Goal: Feedback & Contribution: Submit feedback/report problem

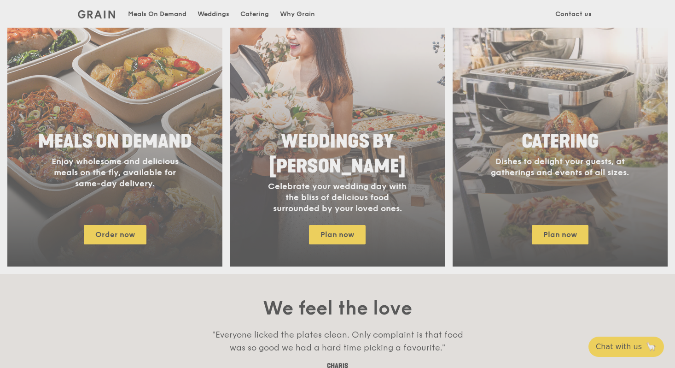
scroll to position [418, 0]
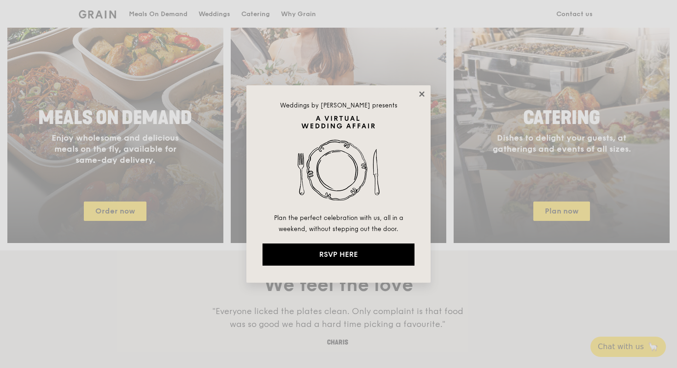
click at [419, 96] on icon at bounding box center [422, 94] width 8 height 8
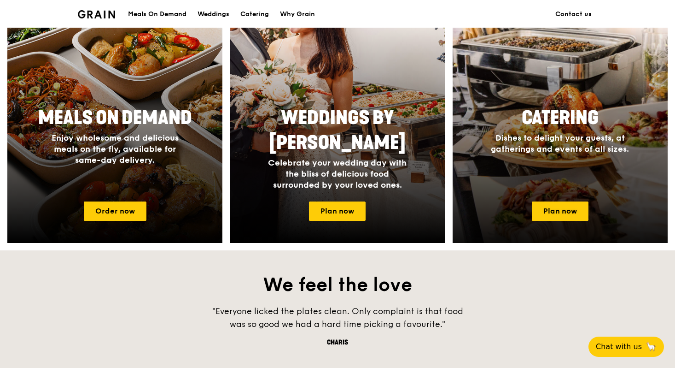
click at [510, 131] on div "Catering Dishes to delight your guests, at gatherings and events of all sizes." at bounding box center [560, 130] width 184 height 56
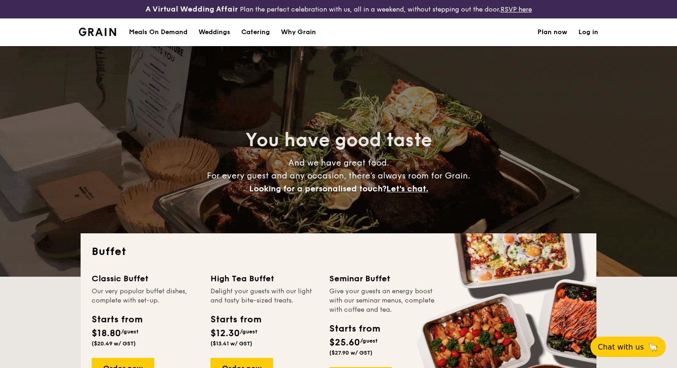
select select
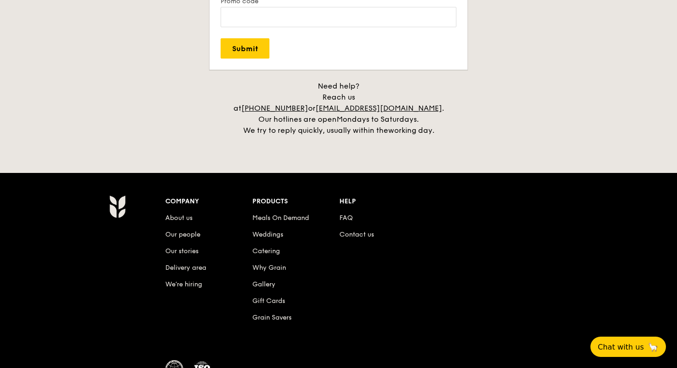
scroll to position [1892, 0]
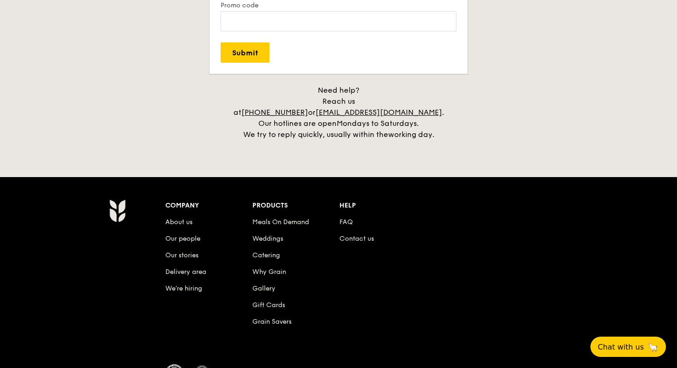
drag, startPoint x: 347, startPoint y: 104, endPoint x: 394, endPoint y: 108, distance: 47.2
click at [396, 108] on div "Need help? Reach us at +65 3163 5335 or concierge@grain.com.sg . Our hotlines a…" at bounding box center [338, 112] width 230 height 55
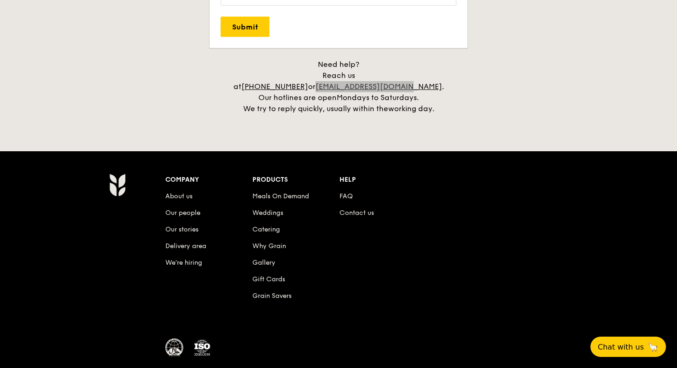
scroll to position [1918, 0]
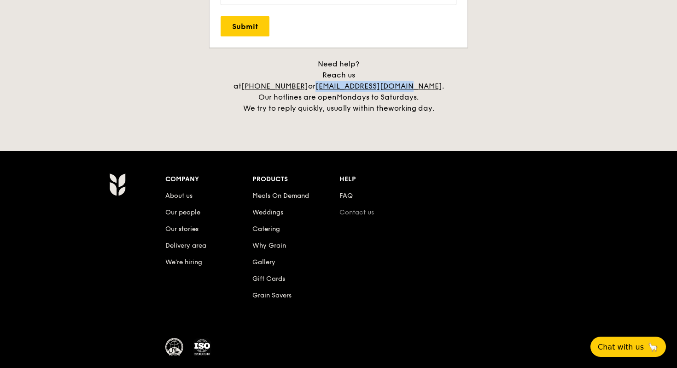
click at [366, 208] on link "Contact us" at bounding box center [357, 212] width 35 height 8
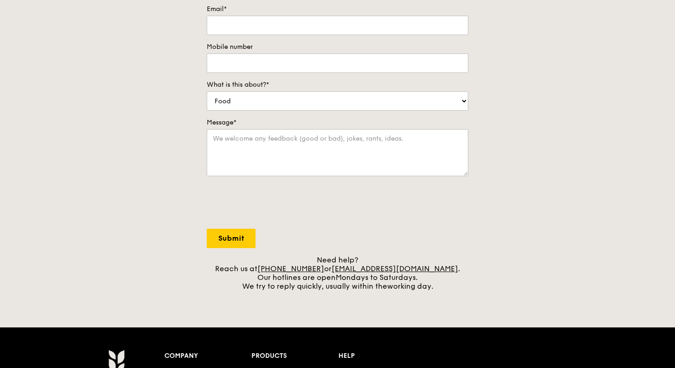
scroll to position [187, 0]
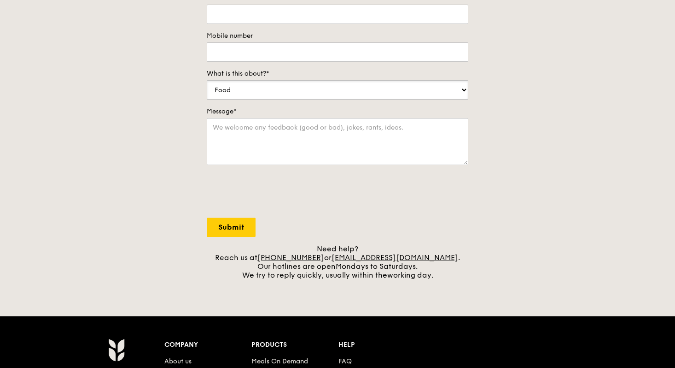
click at [379, 90] on select "Food Service Billing/Payment Catering Others" at bounding box center [338, 89] width 262 height 19
select select "Others"
click at [207, 80] on select "Food Service Billing/Payment Catering Others" at bounding box center [338, 89] width 262 height 19
click at [340, 131] on textarea "Message*" at bounding box center [338, 141] width 262 height 47
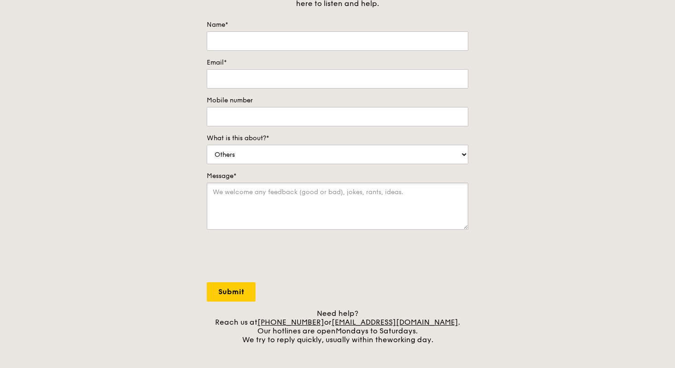
scroll to position [89, 0]
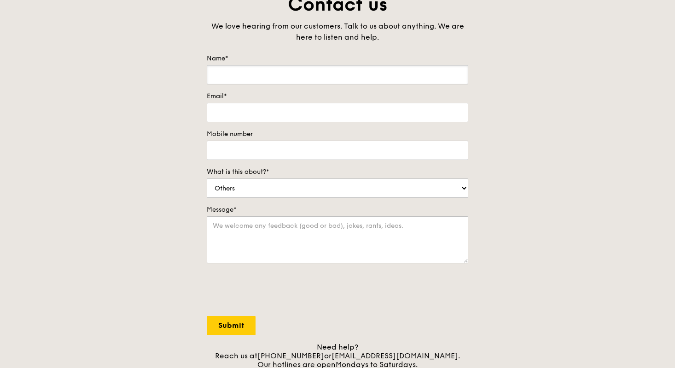
click at [313, 79] on input "Name*" at bounding box center [338, 74] width 262 height 19
type input "Durga Suresh"
click at [319, 118] on input "Email*" at bounding box center [338, 112] width 262 height 19
type input "durga@spocplane.com"
click at [307, 162] on form "Name* Durga Suresh Email* durga@spocplane.com Mobile number What is this about?…" at bounding box center [338, 194] width 262 height 281
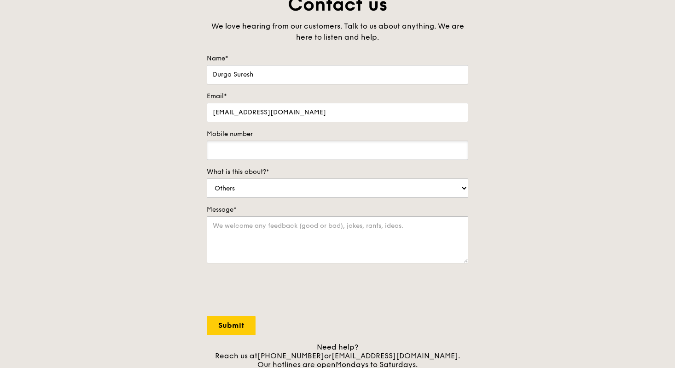
click at [295, 150] on input "Mobile number" at bounding box center [338, 150] width 262 height 19
type input "83721416"
click at [283, 186] on select "Food Service Billing/Payment Catering Others" at bounding box center [338, 187] width 262 height 19
click at [207, 178] on select "Food Service Billing/Payment Catering Others" at bounding box center [338, 187] width 262 height 19
click at [248, 252] on textarea "Message*" at bounding box center [338, 239] width 262 height 47
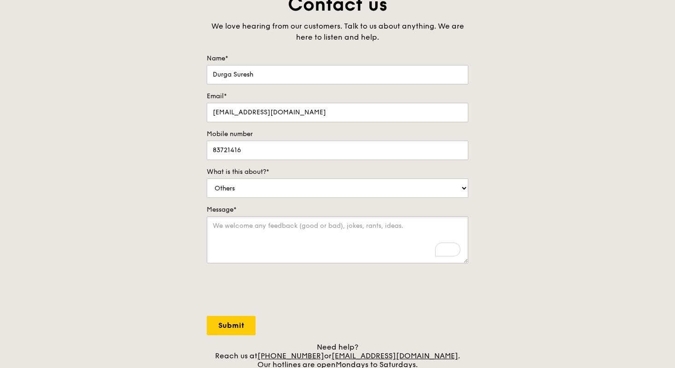
click at [291, 229] on textarea "Message*" at bounding box center [338, 239] width 262 height 47
paste textarea "Dear [Name], I hope this message finds you well. My name is Durga, and I am par…"
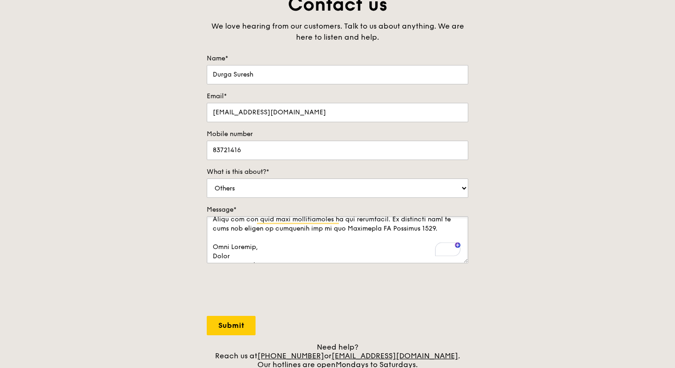
scroll to position [0, 0]
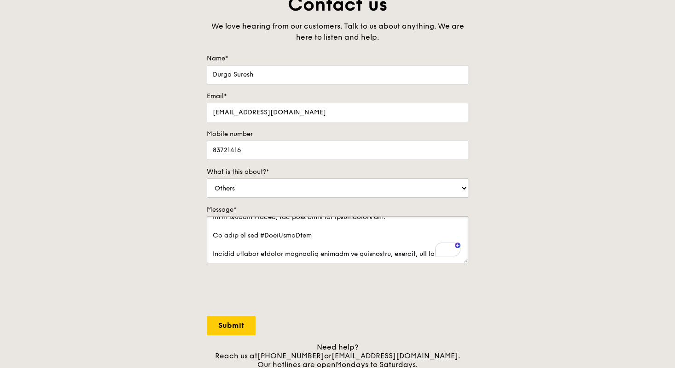
click at [211, 236] on textarea "Message*" at bounding box center [338, 239] width 262 height 47
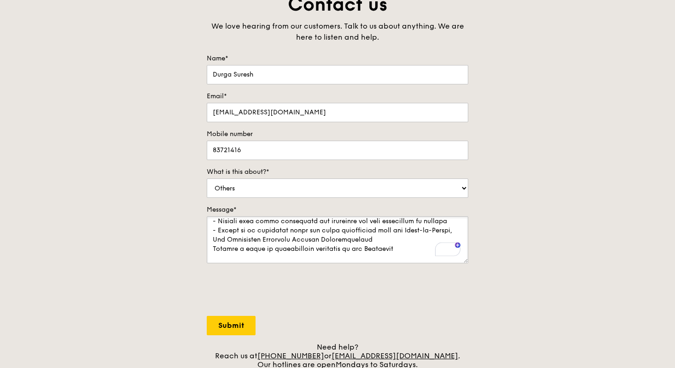
drag, startPoint x: 213, startPoint y: 249, endPoint x: 398, endPoint y: 246, distance: 185.2
click at [398, 246] on textarea "Message*" at bounding box center [338, 239] width 262 height 47
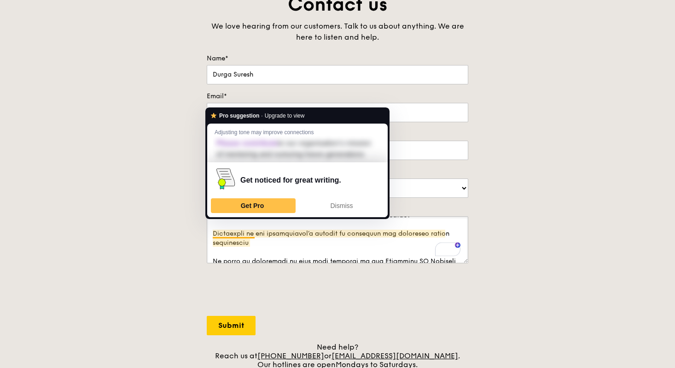
click at [213, 234] on textarea "Message*" at bounding box center [338, 239] width 262 height 47
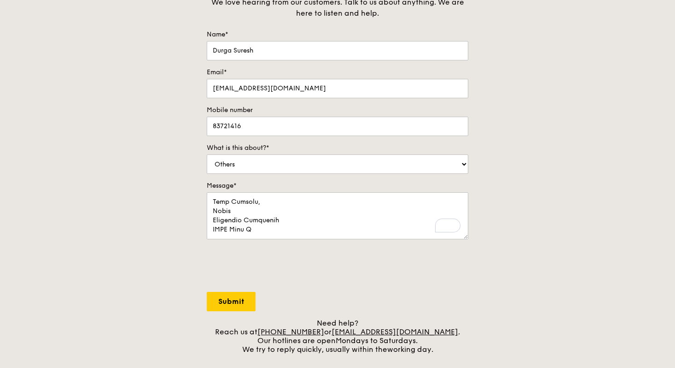
click at [295, 175] on form "Name* Durga Suresh Email* durga@spocplane.com Mobile number 83721416 What is th…" at bounding box center [338, 170] width 262 height 281
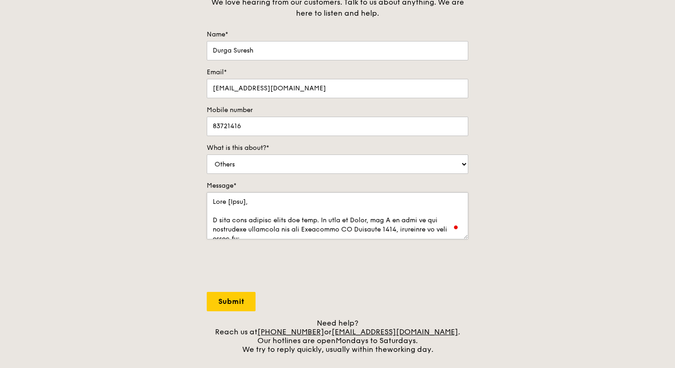
drag, startPoint x: 230, startPoint y: 205, endPoint x: 252, endPoint y: 202, distance: 21.8
click at [252, 202] on textarea "Message*" at bounding box center [338, 215] width 262 height 47
type textarea "Dear Founder of Grain, I hope this message finds you well. My name is Durga, an…"
click at [231, 295] on input "Submit" at bounding box center [231, 301] width 49 height 19
select select "Food"
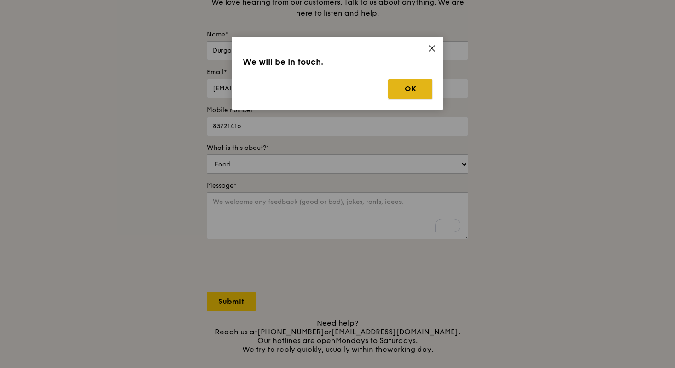
click at [406, 91] on button "OK" at bounding box center [410, 88] width 44 height 19
